Goal: Task Accomplishment & Management: Use online tool/utility

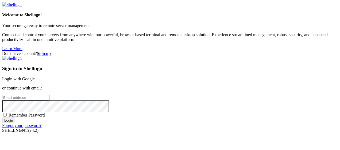
click at [35, 76] on link "Login with Google" at bounding box center [18, 78] width 33 height 5
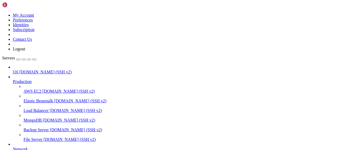
click at [49, 69] on span "[DOMAIN_NAME] (SSH v2)" at bounding box center [45, 71] width 52 height 5
click at [18, 69] on span "l16" at bounding box center [15, 71] width 5 height 5
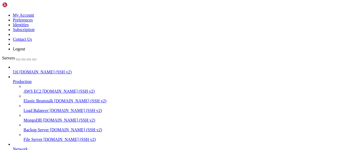
scroll to position [323, 0]
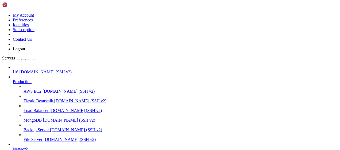
drag, startPoint x: 235, startPoint y: 397, endPoint x: 247, endPoint y: 410, distance: 17.4
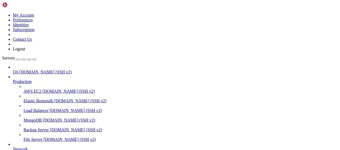
drag, startPoint x: 208, startPoint y: 371, endPoint x: 192, endPoint y: 373, distance: 15.9
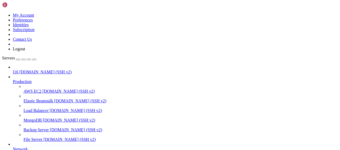
click at [57, 79] on link "Production" at bounding box center [175, 81] width 325 height 5
click at [13, 79] on icon at bounding box center [13, 79] width 0 height 0
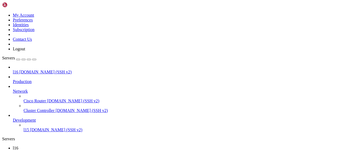
click at [13, 89] on icon at bounding box center [13, 89] width 0 height 0
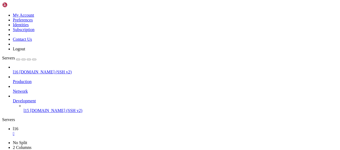
click at [13, 98] on icon at bounding box center [13, 98] width 0 height 0
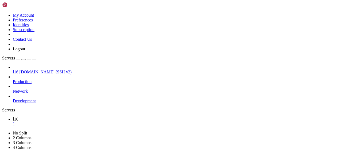
drag, startPoint x: 47, startPoint y: 5, endPoint x: 14, endPoint y: 5, distance: 32.9
click at [14, 5] on div "My Account Preferences Identities Subscription Contact Us Logout" at bounding box center [170, 26] width 336 height 49
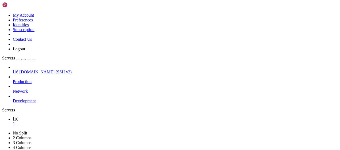
drag, startPoint x: 87, startPoint y: 313, endPoint x: 146, endPoint y: 321, distance: 58.7
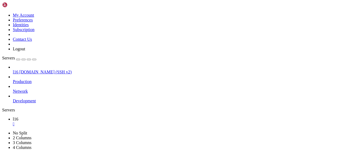
drag, startPoint x: 56, startPoint y: 232, endPoint x: 13, endPoint y: 259, distance: 50.6
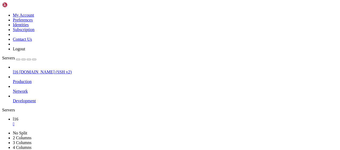
drag, startPoint x: 110, startPoint y: 250, endPoint x: 79, endPoint y: 242, distance: 32.4
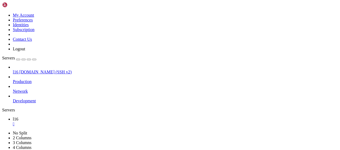
drag, startPoint x: 157, startPoint y: 237, endPoint x: 126, endPoint y: 271, distance: 45.8
drag, startPoint x: 117, startPoint y: 254, endPoint x: 127, endPoint y: 280, distance: 28.3
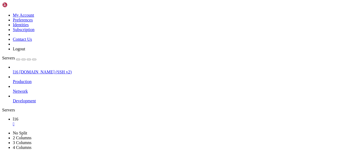
drag, startPoint x: 200, startPoint y: 315, endPoint x: 71, endPoint y: 314, distance: 129.1
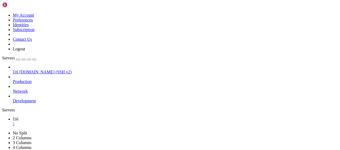
scroll to position [409, 0]
drag, startPoint x: 51, startPoint y: 323, endPoint x: 5, endPoint y: 320, distance: 46.3
drag, startPoint x: 110, startPoint y: 247, endPoint x: 88, endPoint y: 297, distance: 54.5
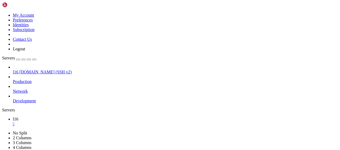
drag, startPoint x: 99, startPoint y: 282, endPoint x: 146, endPoint y: 309, distance: 54.1
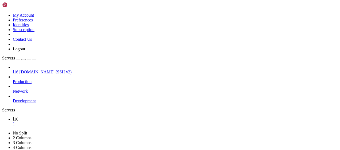
drag, startPoint x: 99, startPoint y: 259, endPoint x: 83, endPoint y: 262, distance: 16.3
drag, startPoint x: 239, startPoint y: 263, endPoint x: 189, endPoint y: 264, distance: 49.7
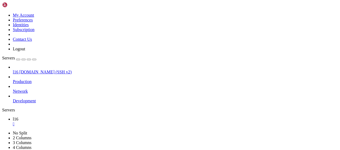
drag, startPoint x: 150, startPoint y: 254, endPoint x: 130, endPoint y: 279, distance: 32.0
drag, startPoint x: 140, startPoint y: 261, endPoint x: 141, endPoint y: 286, distance: 24.9
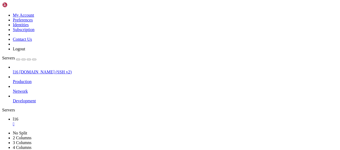
drag, startPoint x: 204, startPoint y: 315, endPoint x: 65, endPoint y: 314, distance: 139.2
drag, startPoint x: 127, startPoint y: 269, endPoint x: 105, endPoint y: 296, distance: 35.1
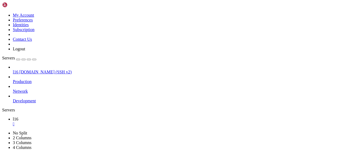
drag, startPoint x: 95, startPoint y: 309, endPoint x: 102, endPoint y: 318, distance: 11.4
drag, startPoint x: 115, startPoint y: 282, endPoint x: 104, endPoint y: 302, distance: 22.6
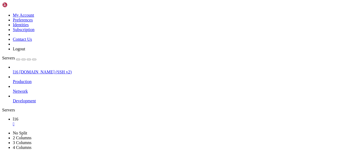
scroll to position [495, 0]
drag, startPoint x: 103, startPoint y: 263, endPoint x: 91, endPoint y: 301, distance: 40.1
drag, startPoint x: 54, startPoint y: 324, endPoint x: 4, endPoint y: 284, distance: 64.2
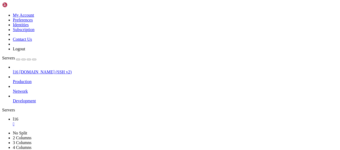
drag, startPoint x: 137, startPoint y: 277, endPoint x: 127, endPoint y: 302, distance: 27.3
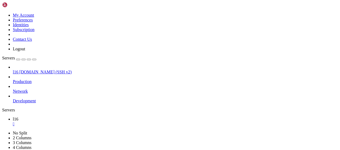
scroll to position [531, 0]
drag, startPoint x: 121, startPoint y: 271, endPoint x: 147, endPoint y: 301, distance: 39.8
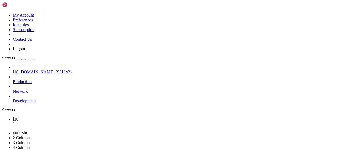
scroll to position [531, 0]
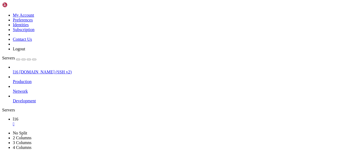
drag, startPoint x: 107, startPoint y: 306, endPoint x: 113, endPoint y: 318, distance: 14.0
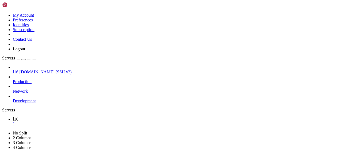
drag, startPoint x: 132, startPoint y: 266, endPoint x: 132, endPoint y: 304, distance: 37.4
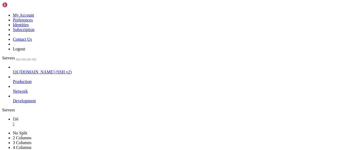
drag, startPoint x: 52, startPoint y: 322, endPoint x: 13, endPoint y: 321, distance: 39.0
drag, startPoint x: 47, startPoint y: 326, endPoint x: 5, endPoint y: 325, distance: 42.5
drag, startPoint x: 55, startPoint y: 325, endPoint x: 4, endPoint y: 324, distance: 50.5
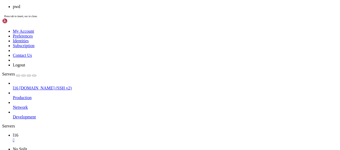
scroll to position [1063, 0]
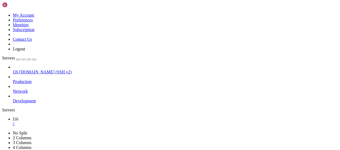
drag, startPoint x: 68, startPoint y: 311, endPoint x: 4, endPoint y: 312, distance: 63.6
drag, startPoint x: 64, startPoint y: 320, endPoint x: 154, endPoint y: 325, distance: 90.4
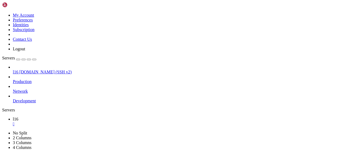
scroll to position [1095, 0]
drag, startPoint x: 135, startPoint y: 274, endPoint x: 152, endPoint y: 314, distance: 42.9
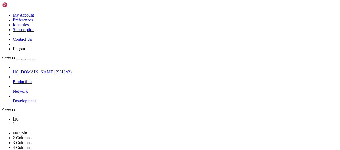
drag, startPoint x: 81, startPoint y: 319, endPoint x: 9, endPoint y: 319, distance: 71.6
click at [84, 121] on div "" at bounding box center [175, 123] width 325 height 5
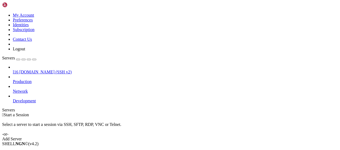
click at [209, 136] on div "Add Server" at bounding box center [170, 138] width 336 height 5
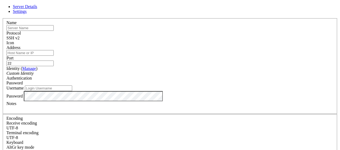
click at [54, 31] on input "text" at bounding box center [29, 28] width 47 height 6
type input "l18"
click at [54, 60] on input "22" at bounding box center [29, 63] width 47 height 6
type input "2220"
drag, startPoint x: 324, startPoint y: 97, endPoint x: 282, endPoint y: 99, distance: 42.8
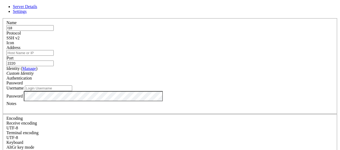
click at [324, 97] on div "Server Details Settings Name l18 Protocol SSH v2 Icon" at bounding box center [170, 114] width 336 height 221
click at [154, 91] on div "Username" at bounding box center [169, 88] width 327 height 6
click at [72, 91] on input "Username" at bounding box center [48, 88] width 47 height 6
type input "bandit18"
click at [54, 56] on input "Address" at bounding box center [29, 53] width 47 height 6
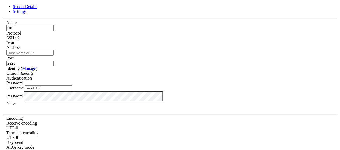
click at [20, 49] on label "Address" at bounding box center [13, 47] width 14 height 5
click at [54, 50] on input "Address" at bounding box center [29, 53] width 47 height 6
click at [54, 55] on input "Address" at bounding box center [29, 53] width 47 height 6
paste input "[DOMAIN_NAME]"
type input "[DOMAIN_NAME]"
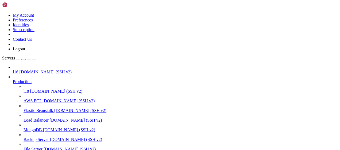
click at [29, 89] on span "l18" at bounding box center [26, 91] width 5 height 5
click at [13, 79] on icon at bounding box center [13, 79] width 0 height 0
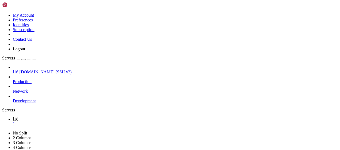
click at [32, 79] on span "Production" at bounding box center [22, 81] width 19 height 5
click at [61, 74] on div at bounding box center [175, 76] width 325 height 5
click at [32, 79] on span "Production" at bounding box center [22, 81] width 19 height 5
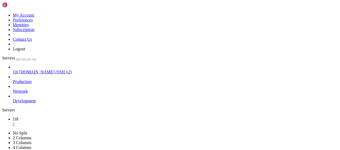
click at [13, 79] on icon at bounding box center [13, 79] width 0 height 0
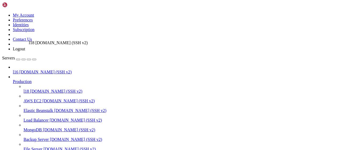
drag, startPoint x: 28, startPoint y: 57, endPoint x: 28, endPoint y: 38, distance: 19.2
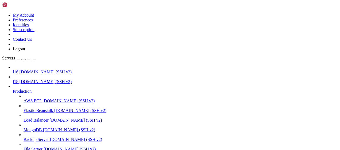
click at [32, 89] on span "Production" at bounding box center [22, 91] width 19 height 5
click at [18, 79] on span "l18" at bounding box center [15, 81] width 5 height 5
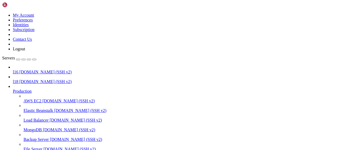
click at [13, 89] on icon at bounding box center [13, 89] width 0 height 0
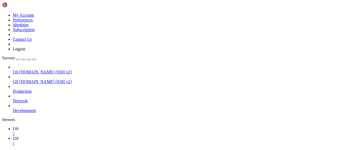
click at [86, 131] on div "" at bounding box center [175, 133] width 325 height 5
click at [18, 79] on span "l18" at bounding box center [15, 81] width 5 height 5
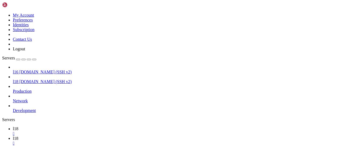
scroll to position [650, 0]
click at [85, 131] on div "" at bounding box center [175, 133] width 325 height 5
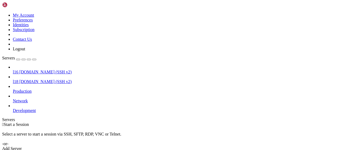
click at [18, 79] on span "l18" at bounding box center [15, 81] width 5 height 5
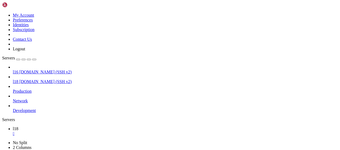
scroll to position [327, 0]
click at [40, 69] on span "[DOMAIN_NAME] (SSH v2)" at bounding box center [45, 71] width 52 height 5
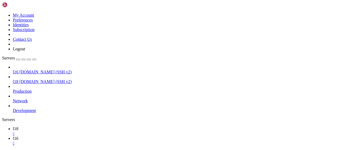
scroll to position [336, 0]
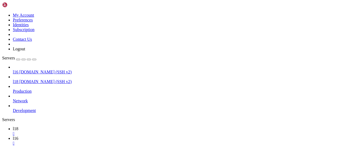
drag, startPoint x: 126, startPoint y: 357, endPoint x: 94, endPoint y: 361, distance: 32.5
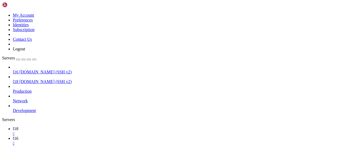
drag, startPoint x: 180, startPoint y: 374, endPoint x: 109, endPoint y: 379, distance: 71.2
drag, startPoint x: 141, startPoint y: 343, endPoint x: 102, endPoint y: 387, distance: 59.4
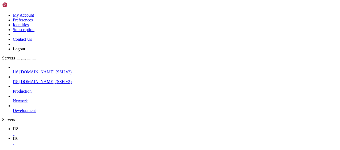
scroll to position [254, 0]
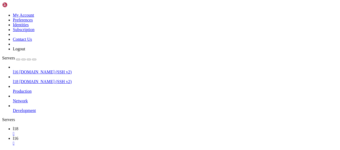
scroll to position [413, 0]
drag, startPoint x: 6, startPoint y: 320, endPoint x: 152, endPoint y: 404, distance: 168.8
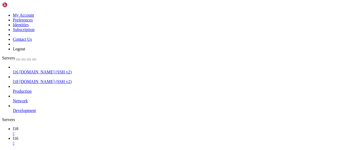
drag, startPoint x: 157, startPoint y: 336, endPoint x: 55, endPoint y: 336, distance: 102.9
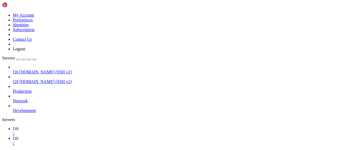
drag, startPoint x: 118, startPoint y: 386, endPoint x: 161, endPoint y: 416, distance: 51.8
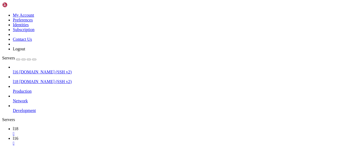
drag, startPoint x: 95, startPoint y: 360, endPoint x: 142, endPoint y: 391, distance: 56.0
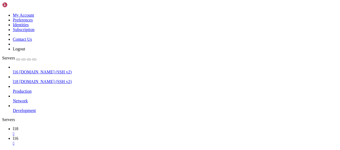
scroll to position [650, 0]
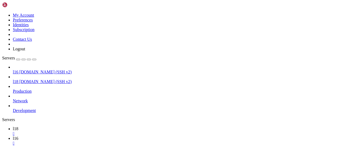
scroll to position [913, 0]
drag, startPoint x: 119, startPoint y: 393, endPoint x: 112, endPoint y: 397, distance: 7.6
drag, startPoint x: 94, startPoint y: 421, endPoint x: 5, endPoint y: 369, distance: 103.4
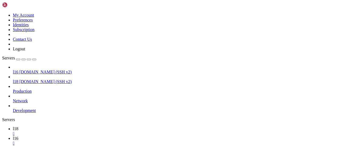
drag, startPoint x: 120, startPoint y: 377, endPoint x: 101, endPoint y: 403, distance: 32.3
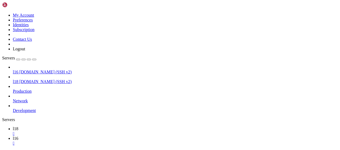
drag, startPoint x: 123, startPoint y: 337, endPoint x: 74, endPoint y: 395, distance: 76.2
drag, startPoint x: 142, startPoint y: 372, endPoint x: 117, endPoint y: 402, distance: 39.4
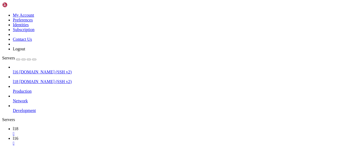
drag, startPoint x: 135, startPoint y: 326, endPoint x: 104, endPoint y: 373, distance: 56.3
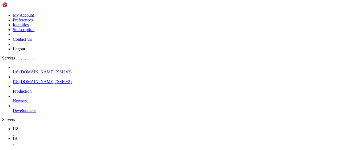
drag, startPoint x: 123, startPoint y: 372, endPoint x: 4, endPoint y: 369, distance: 119.2
drag, startPoint x: 115, startPoint y: 448, endPoint x: 6, endPoint y: 420, distance: 112.9
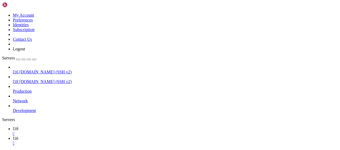
drag, startPoint x: 50, startPoint y: 423, endPoint x: 5, endPoint y: 380, distance: 61.6
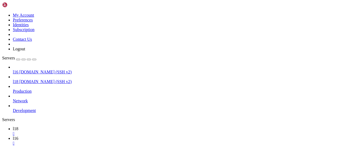
drag, startPoint x: 38, startPoint y: 418, endPoint x: 5, endPoint y: 418, distance: 33.7
drag, startPoint x: 69, startPoint y: 423, endPoint x: 66, endPoint y: 430, distance: 7.4
drag, startPoint x: 133, startPoint y: 455, endPoint x: 54, endPoint y: 409, distance: 91.6
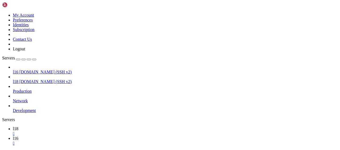
drag, startPoint x: 119, startPoint y: 392, endPoint x: 121, endPoint y: 417, distance: 24.7
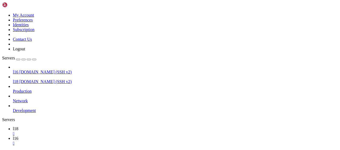
drag, startPoint x: 135, startPoint y: 357, endPoint x: 144, endPoint y: 410, distance: 53.9
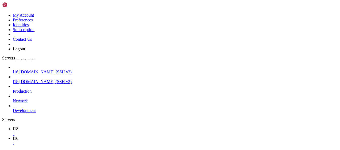
drag, startPoint x: 139, startPoint y: 348, endPoint x: 93, endPoint y: 394, distance: 65.6
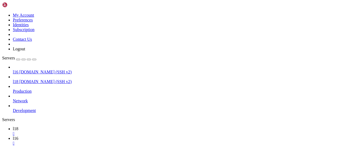
drag, startPoint x: 200, startPoint y: 412, endPoint x: 197, endPoint y: 421, distance: 10.1
drag, startPoint x: 54, startPoint y: 424, endPoint x: 3, endPoint y: 404, distance: 55.0
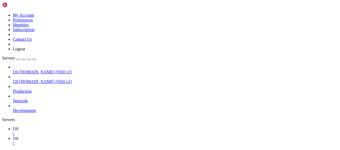
drag, startPoint x: 143, startPoint y: 354, endPoint x: 126, endPoint y: 404, distance: 53.2
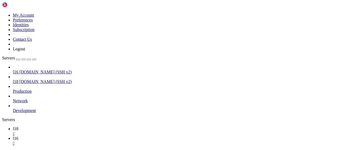
drag, startPoint x: 51, startPoint y: 422, endPoint x: 5, endPoint y: 358, distance: 79.9
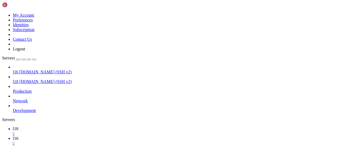
drag, startPoint x: 138, startPoint y: 389, endPoint x: 101, endPoint y: 413, distance: 43.9
drag, startPoint x: 107, startPoint y: 371, endPoint x: 135, endPoint y: 415, distance: 51.7
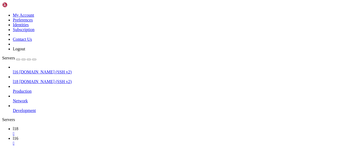
scroll to position [2053, 0]
drag, startPoint x: 164, startPoint y: 369, endPoint x: 140, endPoint y: 409, distance: 46.3
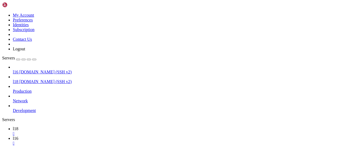
drag, startPoint x: 235, startPoint y: 405, endPoint x: 203, endPoint y: 406, distance: 31.5
drag, startPoint x: 77, startPoint y: 413, endPoint x: 228, endPoint y: 412, distance: 151.2
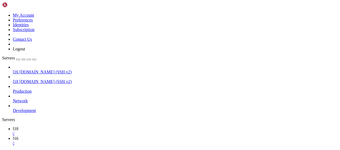
drag, startPoint x: 36, startPoint y: 104, endPoint x: 28, endPoint y: 112, distance: 10.8
click at [28, 112] on div "l16 bandit.labs.overthewire.org (SSH v2) l18 bandit.labs.overthewire.org (SSH v…" at bounding box center [170, 89] width 336 height 48
click at [18, 126] on span "l18" at bounding box center [15, 128] width 5 height 5
click at [86, 131] on div "" at bounding box center [175, 133] width 325 height 5
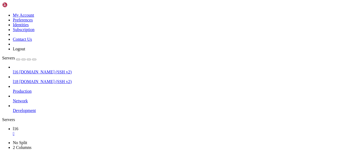
click at [95, 126] on ul "l16 " at bounding box center [170, 131] width 336 height 10
click at [49, 110] on div "l16 bandit.labs.overthewire.org (SSH v2) l18 bandit.labs.overthewire.org (SSH v…" at bounding box center [170, 89] width 336 height 48
click at [18, 59] on div "button" at bounding box center [18, 59] width 0 height 0
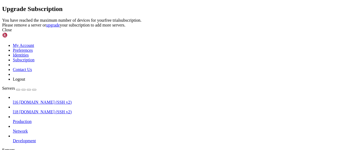
click at [237, 32] on div "Close" at bounding box center [170, 30] width 336 height 5
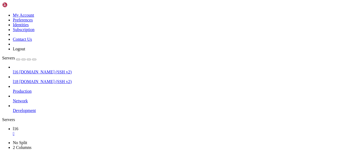
click at [118, 126] on ul "l16 " at bounding box center [170, 131] width 336 height 10
click at [18, 79] on span "l18" at bounding box center [15, 81] width 5 height 5
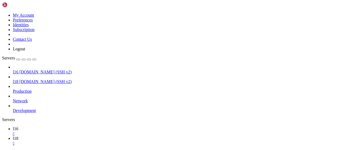
click at [108, 141] on div "" at bounding box center [175, 143] width 325 height 5
click at [83, 131] on div "" at bounding box center [175, 133] width 325 height 5
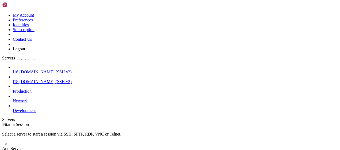
click at [18, 59] on div "button" at bounding box center [18, 59] width 0 height 0
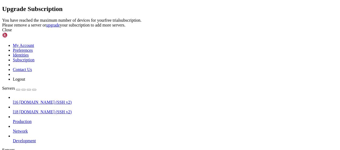
click at [230, 32] on div "Close" at bounding box center [170, 30] width 336 height 5
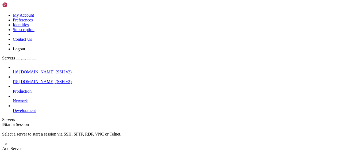
click at [198, 146] on link "Add Server" at bounding box center [170, 148] width 336 height 5
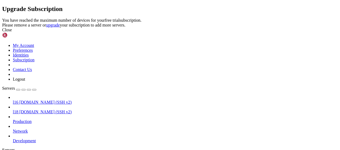
click at [228, 32] on div "Close" at bounding box center [170, 30] width 336 height 5
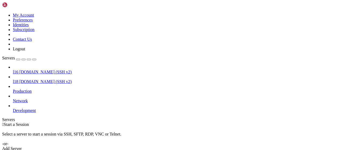
click at [13, 89] on icon at bounding box center [13, 89] width 0 height 0
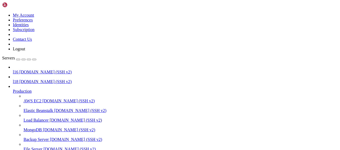
click at [13, 89] on icon at bounding box center [13, 89] width 0 height 0
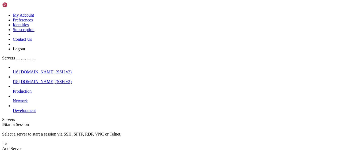
click at [13, 108] on icon at bounding box center [13, 108] width 0 height 0
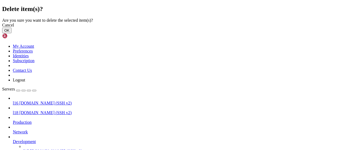
click at [11, 33] on button "OK" at bounding box center [6, 31] width 9 height 6
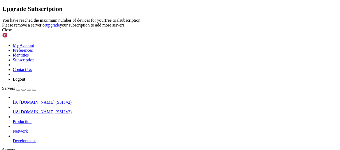
click at [2, 18] on link at bounding box center [2, 18] width 0 height 0
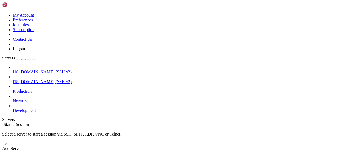
click at [204, 146] on div "Add Server" at bounding box center [170, 148] width 336 height 5
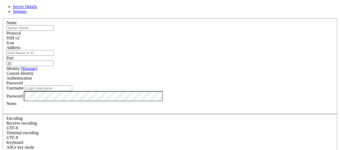
click at [54, 31] on input "text" at bounding box center [29, 28] width 47 height 6
type input "l19"
click at [54, 56] on input "Address" at bounding box center [29, 53] width 47 height 6
paste input "[DOMAIN_NAME]"
type input "[DOMAIN_NAME]"
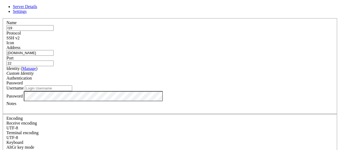
click at [54, 60] on input "22" at bounding box center [29, 63] width 47 height 6
type input "2220"
drag, startPoint x: 298, startPoint y: 89, endPoint x: 270, endPoint y: 91, distance: 28.1
click at [298, 89] on div "Server Details Settings Name l19 Protocol SSH v2 Icon" at bounding box center [170, 114] width 336 height 221
click at [72, 91] on input "Username" at bounding box center [48, 88] width 47 height 6
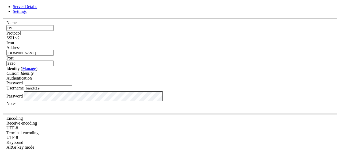
type input "bandit19"
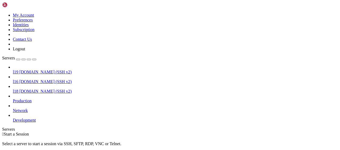
click at [18, 69] on span "l19" at bounding box center [15, 71] width 5 height 5
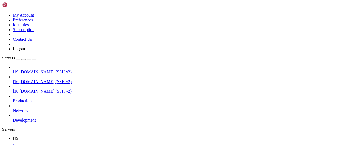
drag, startPoint x: 204, startPoint y: 297, endPoint x: 166, endPoint y: 312, distance: 40.6
drag, startPoint x: 149, startPoint y: 298, endPoint x: 124, endPoint y: 300, distance: 25.4
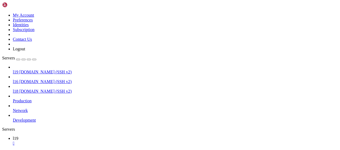
drag, startPoint x: 124, startPoint y: 300, endPoint x: 116, endPoint y: 301, distance: 7.8
drag, startPoint x: 128, startPoint y: 298, endPoint x: 122, endPoint y: 300, distance: 6.8
drag, startPoint x: 253, startPoint y: 301, endPoint x: 238, endPoint y: 301, distance: 14.7
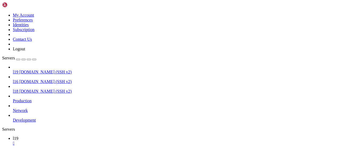
drag, startPoint x: 165, startPoint y: 295, endPoint x: 141, endPoint y: 304, distance: 25.4
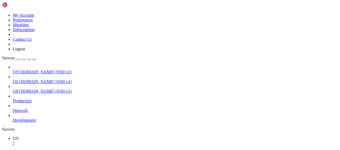
click at [18, 89] on span "l18" at bounding box center [15, 91] width 5 height 5
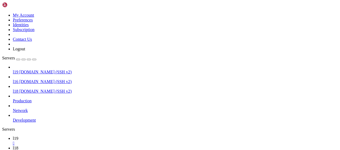
click at [108, 149] on div "" at bounding box center [175, 152] width 325 height 5
click at [18, 79] on span "l16" at bounding box center [15, 81] width 5 height 5
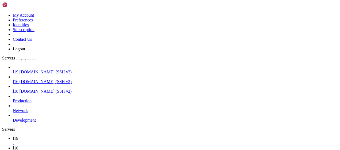
click at [13, 136] on icon at bounding box center [13, 138] width 0 height 5
click at [85, 141] on div "" at bounding box center [175, 143] width 325 height 5
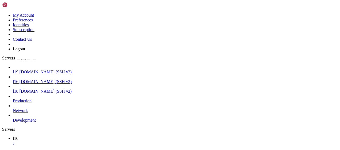
drag, startPoint x: 96, startPoint y: 276, endPoint x: 121, endPoint y: 316, distance: 47.2
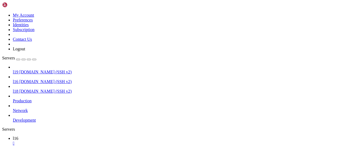
drag, startPoint x: 87, startPoint y: 290, endPoint x: 102, endPoint y: 316, distance: 29.6
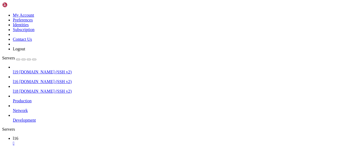
drag, startPoint x: 114, startPoint y: 273, endPoint x: 143, endPoint y: 304, distance: 42.7
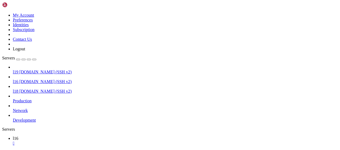
scroll to position [920, 0]
drag, startPoint x: 102, startPoint y: 304, endPoint x: 133, endPoint y: 342, distance: 49.2
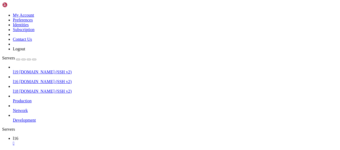
scroll to position [945, 0]
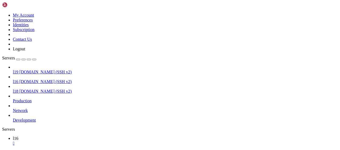
scroll to position [1267, 0]
click at [107, 149] on div "" at bounding box center [175, 152] width 325 height 5
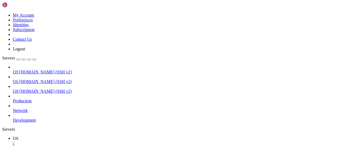
click at [85, 141] on div "" at bounding box center [175, 143] width 325 height 5
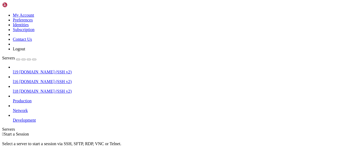
click at [18, 89] on span "l18" at bounding box center [15, 91] width 5 height 5
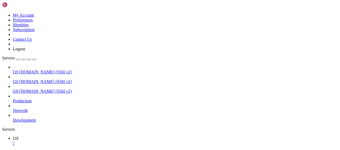
scroll to position [0, 0]
click at [106, 149] on div "" at bounding box center [175, 152] width 325 height 5
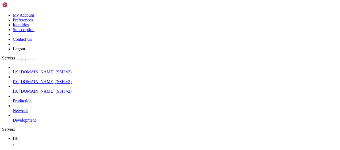
click at [49, 98] on link "Production" at bounding box center [175, 100] width 325 height 5
click at [32, 98] on span "Production" at bounding box center [22, 100] width 19 height 5
click at [13, 98] on icon at bounding box center [13, 98] width 0 height 0
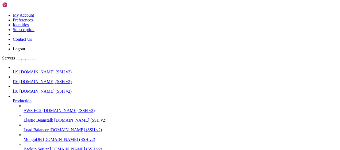
click at [13, 98] on icon at bounding box center [13, 98] width 0 height 0
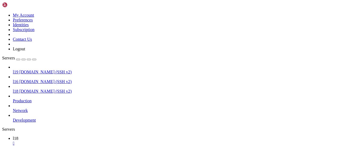
click at [13, 108] on icon at bounding box center [13, 108] width 0 height 0
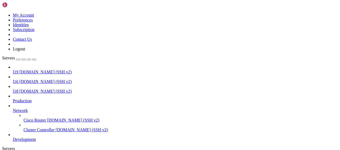
click at [13, 108] on icon at bounding box center [13, 108] width 0 height 0
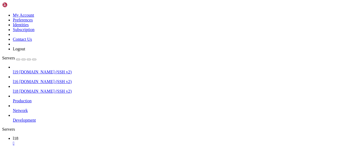
click at [13, 118] on icon at bounding box center [13, 118] width 0 height 0
click at [55, 69] on link "l19 bandit.labs.overthewire.org (SSH v2)" at bounding box center [175, 71] width 325 height 5
click at [2, 13] on icon at bounding box center [2, 13] width 0 height 0
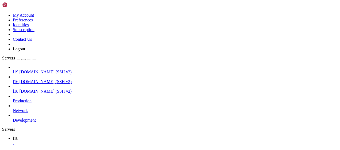
click at [2, 13] on icon at bounding box center [2, 13] width 0 height 0
drag, startPoint x: 64, startPoint y: 96, endPoint x: 62, endPoint y: 99, distance: 4.1
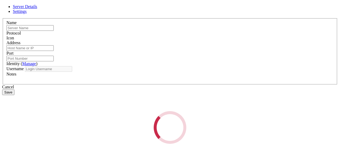
click at [62, 99] on div "Server Details Settings Name Protocol Icon Address Port" at bounding box center [170, 73] width 336 height 139
type input "l18"
type input "[DOMAIN_NAME]"
type input "2220"
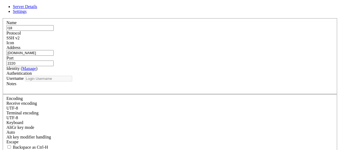
type input "bandit18"
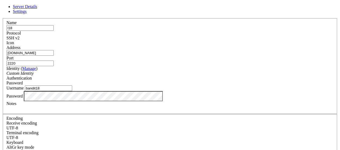
click at [201, 40] on div "Protocol SSH v2" at bounding box center [169, 36] width 327 height 10
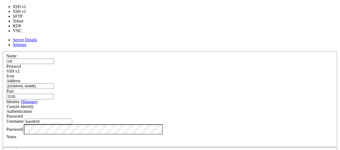
click at [204, 69] on div "SSH v2" at bounding box center [169, 71] width 327 height 5
click at [210, 51] on div "Name l18 Protocol SSH v2 Icon Address bandit.labs.overthewire.org Port 2220 (" at bounding box center [170, 149] width 336 height 196
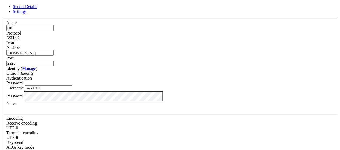
scroll to position [0, 0]
click at [27, 14] on span "Settings" at bounding box center [20, 11] width 14 height 5
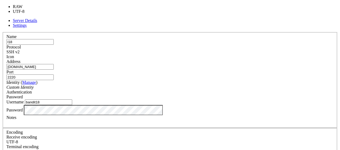
click at [170, 139] on div "UTF-8" at bounding box center [169, 141] width 327 height 5
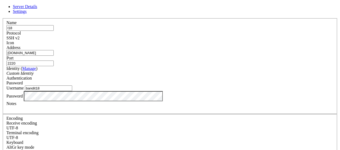
click at [37, 9] on span "Server Details" at bounding box center [25, 6] width 24 height 5
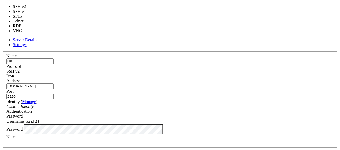
click at [204, 69] on div "SSH v2" at bounding box center [169, 71] width 327 height 5
click at [222, 73] on div "Icon" at bounding box center [169, 75] width 327 height 5
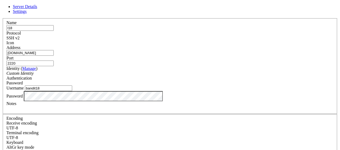
scroll to position [23, 0]
click at [2, 18] on icon at bounding box center [2, 18] width 0 height 0
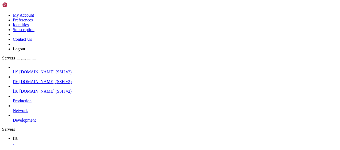
click at [85, 141] on div "" at bounding box center [175, 143] width 325 height 5
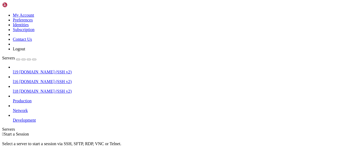
click at [18, 59] on div "button" at bounding box center [18, 59] width 0 height 0
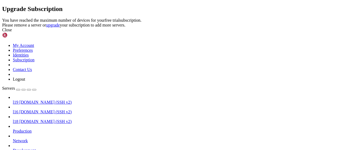
click at [2, 18] on icon at bounding box center [2, 18] width 0 height 0
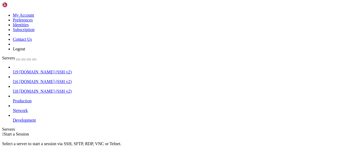
click at [44, 69] on span "[DOMAIN_NAME] (SSH v2)" at bounding box center [45, 71] width 52 height 5
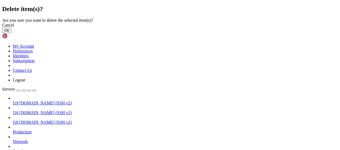
click at [11, 33] on button "OK" at bounding box center [6, 31] width 9 height 6
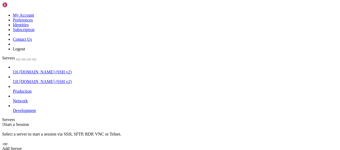
click at [18, 59] on div "button" at bounding box center [18, 59] width 0 height 0
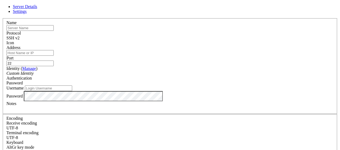
scroll to position [0, 0]
click at [54, 31] on input "text" at bounding box center [29, 28] width 47 height 6
type input "l18"
click at [54, 56] on input "Address" at bounding box center [29, 53] width 47 height 6
paste input "[DOMAIN_NAME]"
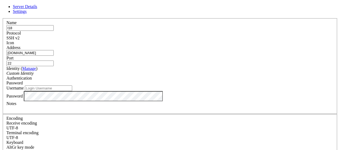
type input "[DOMAIN_NAME]"
click at [54, 60] on input "22" at bounding box center [29, 63] width 47 height 6
type input "2220"
click at [72, 91] on input "Username" at bounding box center [48, 88] width 47 height 6
type input "bandit18"
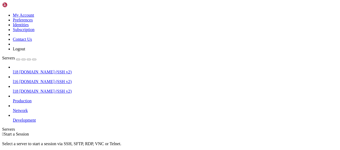
click at [18, 69] on span "l18" at bounding box center [15, 71] width 5 height 5
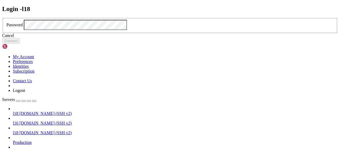
click at [2, 18] on link at bounding box center [2, 18] width 0 height 0
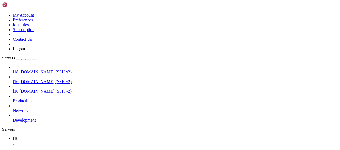
click at [84, 141] on div "" at bounding box center [175, 143] width 325 height 5
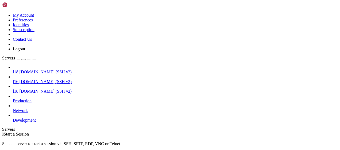
click at [13, 98] on icon at bounding box center [13, 98] width 0 height 0
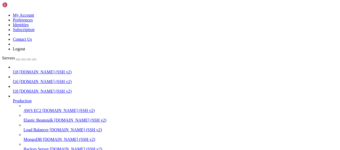
scroll to position [44, 0]
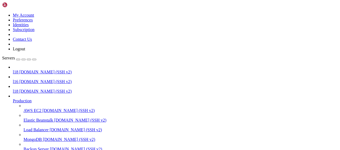
click at [61, 94] on div at bounding box center [175, 96] width 325 height 5
click at [2, 13] on icon at bounding box center [2, 13] width 0 height 0
click at [60, 94] on div at bounding box center [175, 96] width 325 height 5
click at [13, 98] on icon at bounding box center [13, 98] width 0 height 0
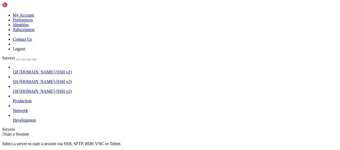
scroll to position [0, 0]
click at [28, 108] on span "Network" at bounding box center [20, 110] width 15 height 5
click at [13, 108] on icon at bounding box center [13, 108] width 0 height 0
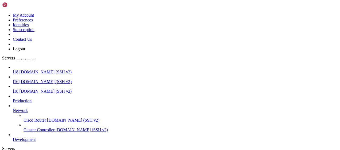
click at [46, 118] on span "Cisco Router" at bounding box center [35, 120] width 22 height 5
drag, startPoint x: 58, startPoint y: 70, endPoint x: 73, endPoint y: 17, distance: 55.1
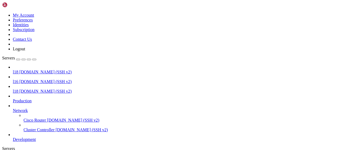
click at [53, 127] on span "Cluster Controller" at bounding box center [39, 129] width 31 height 5
